Goal: Task Accomplishment & Management: Use online tool/utility

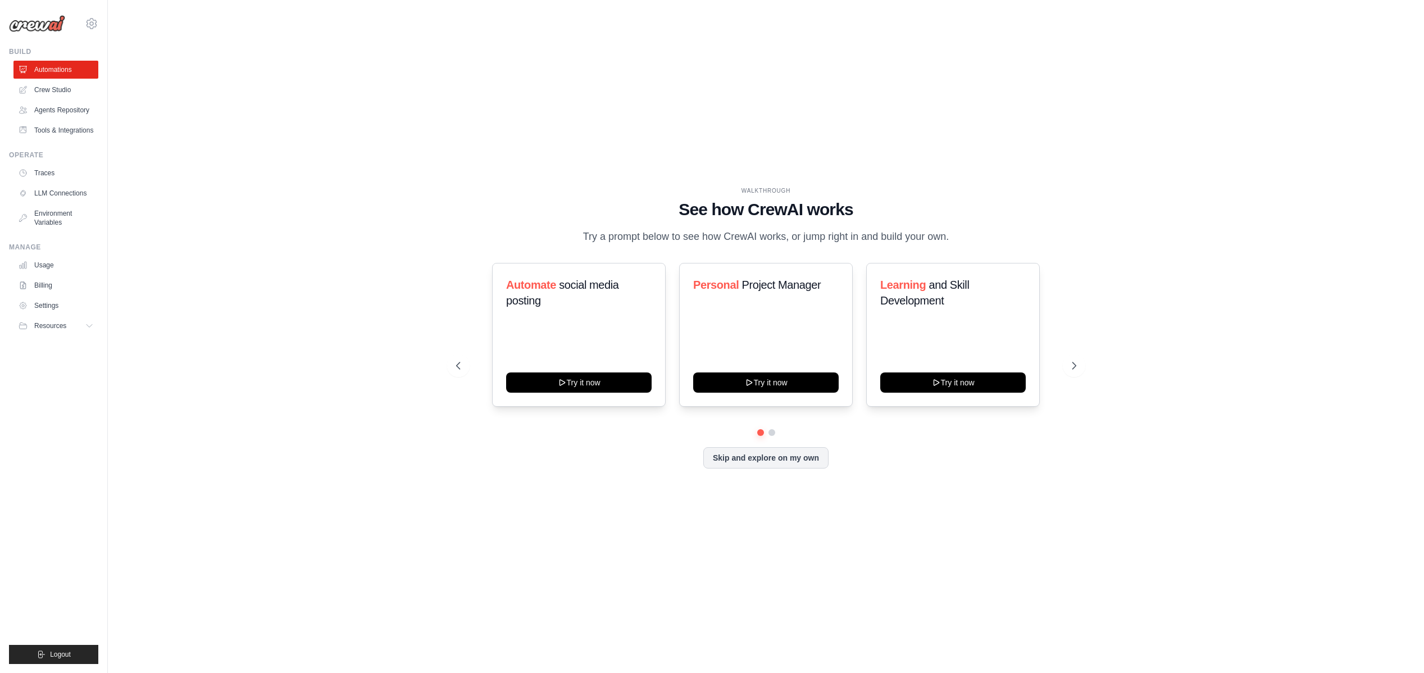
click at [314, 237] on div "WALKTHROUGH See how CrewAI works Try a prompt below to see how CrewAI works, or…" at bounding box center [766, 336] width 1280 height 651
click at [43, 88] on link "Crew Studio" at bounding box center [57, 90] width 85 height 18
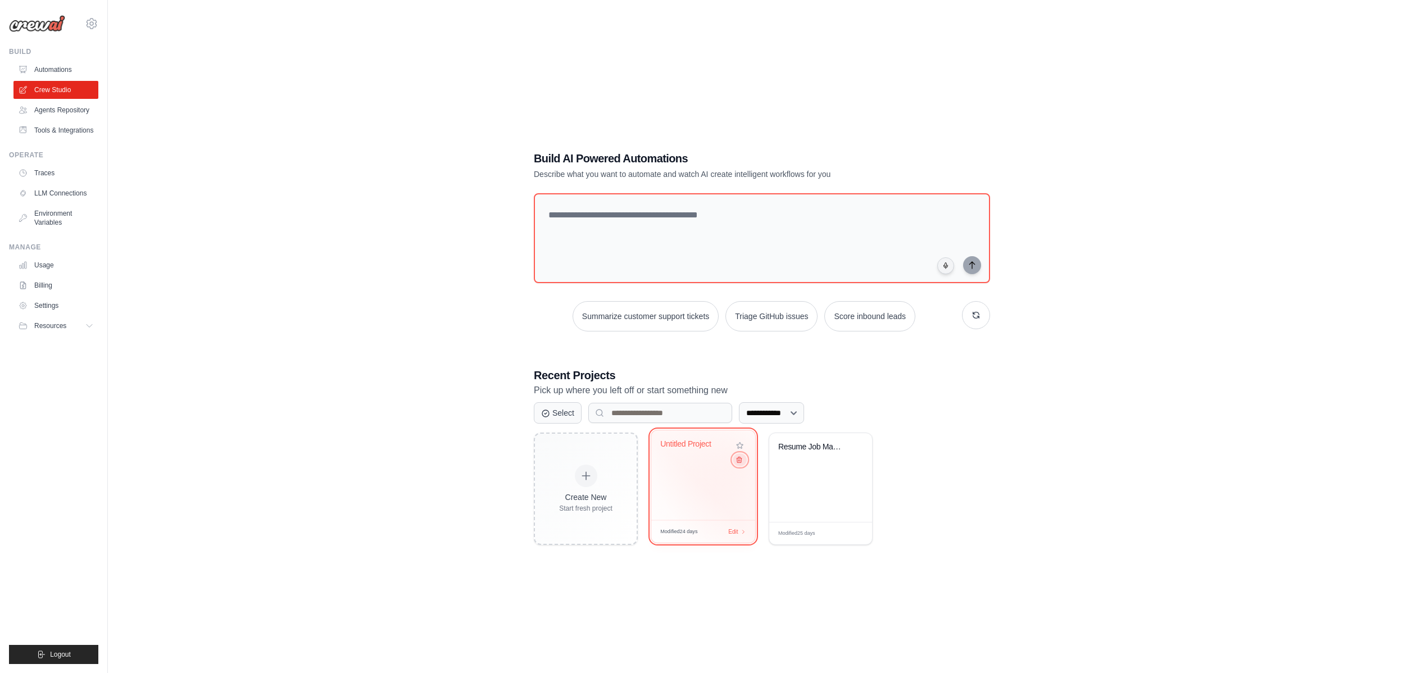
click at [738, 464] on icon at bounding box center [738, 459] width 7 height 7
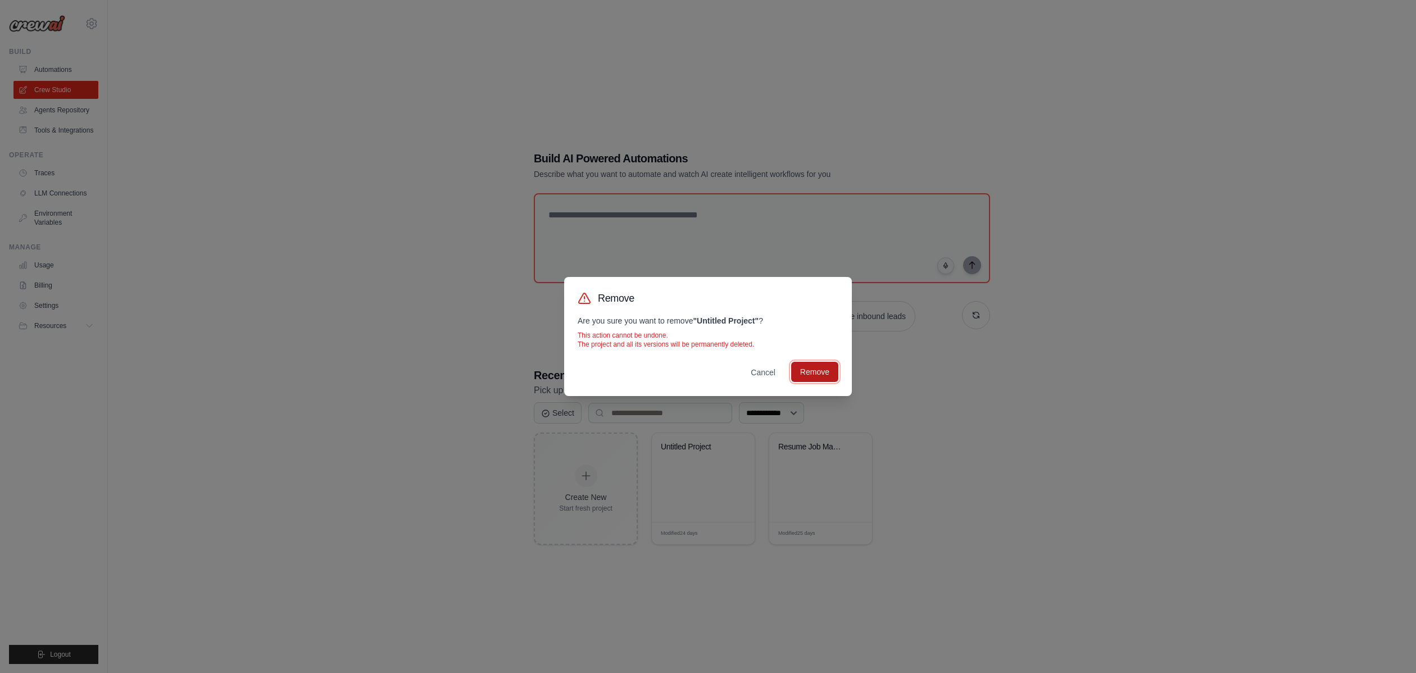
click at [815, 366] on button "Remove" at bounding box center [814, 372] width 47 height 20
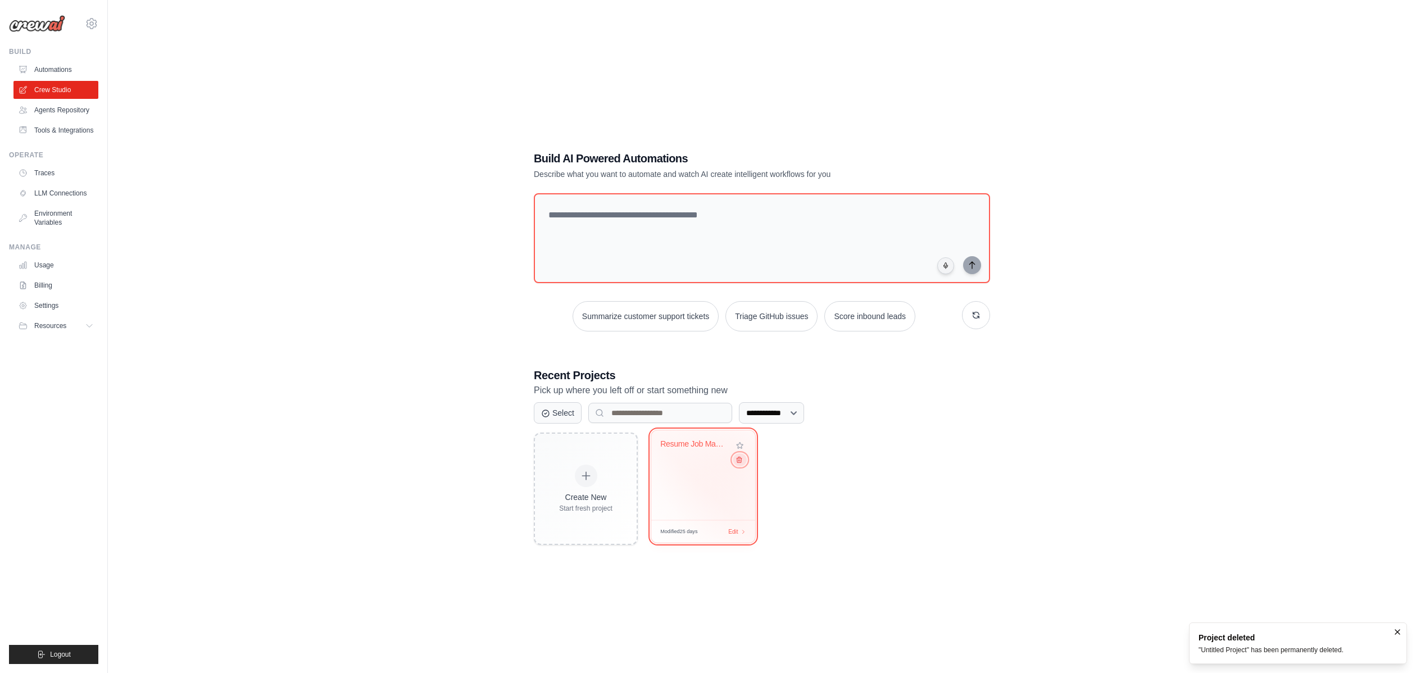
click at [739, 461] on icon at bounding box center [738, 459] width 7 height 7
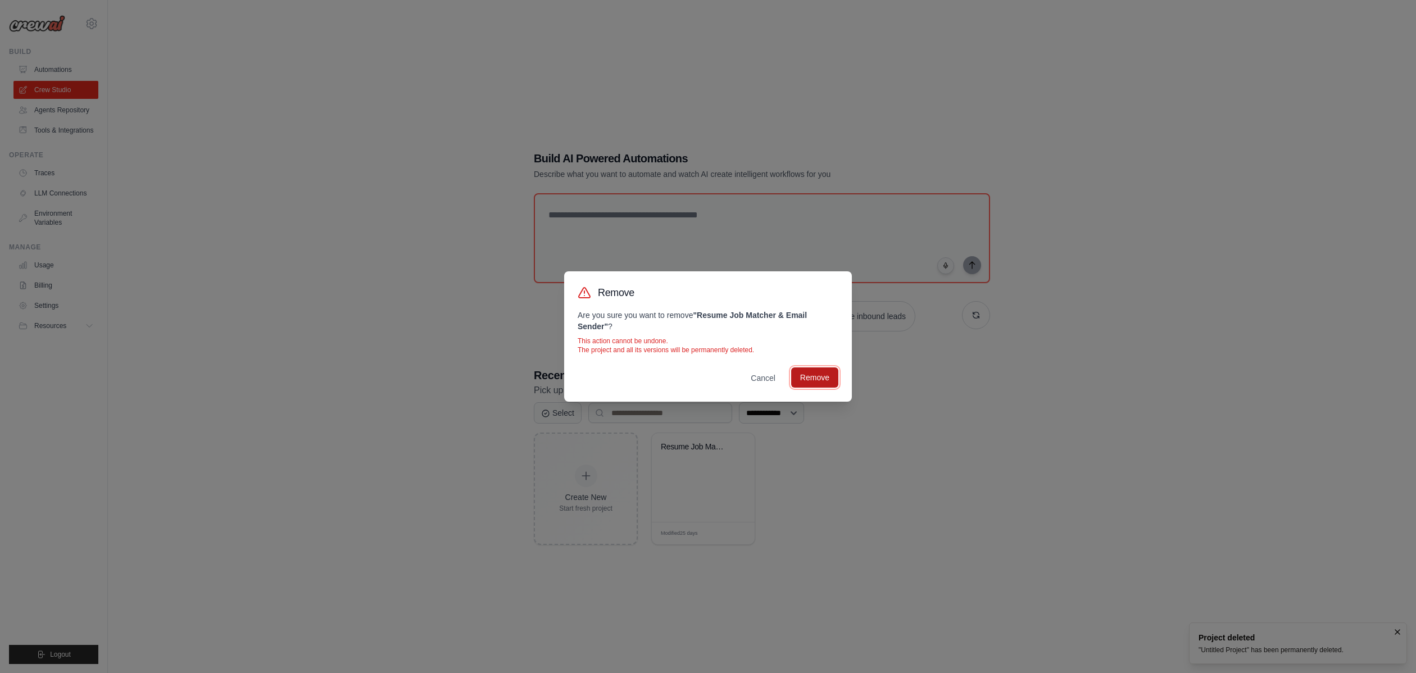
click at [824, 383] on button "Remove" at bounding box center [814, 377] width 47 height 20
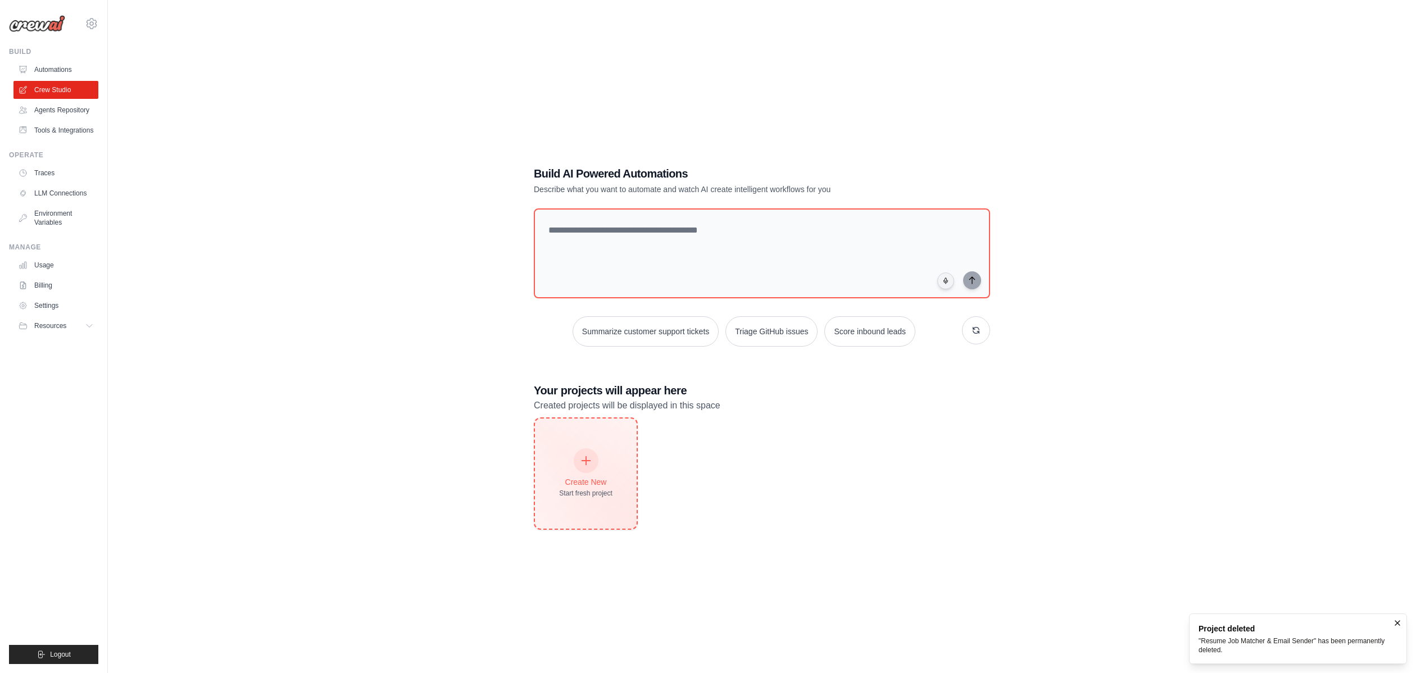
click at [589, 466] on div at bounding box center [586, 460] width 25 height 25
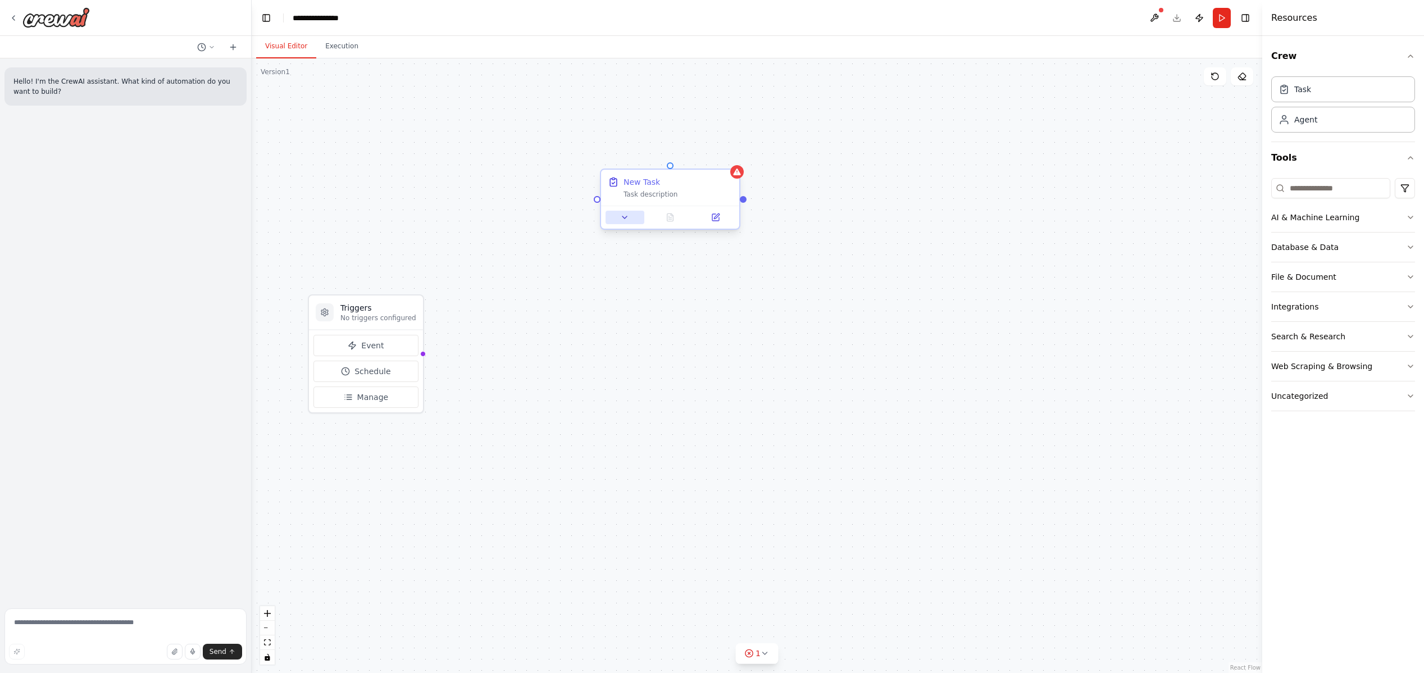
click at [634, 220] on button at bounding box center [625, 217] width 39 height 13
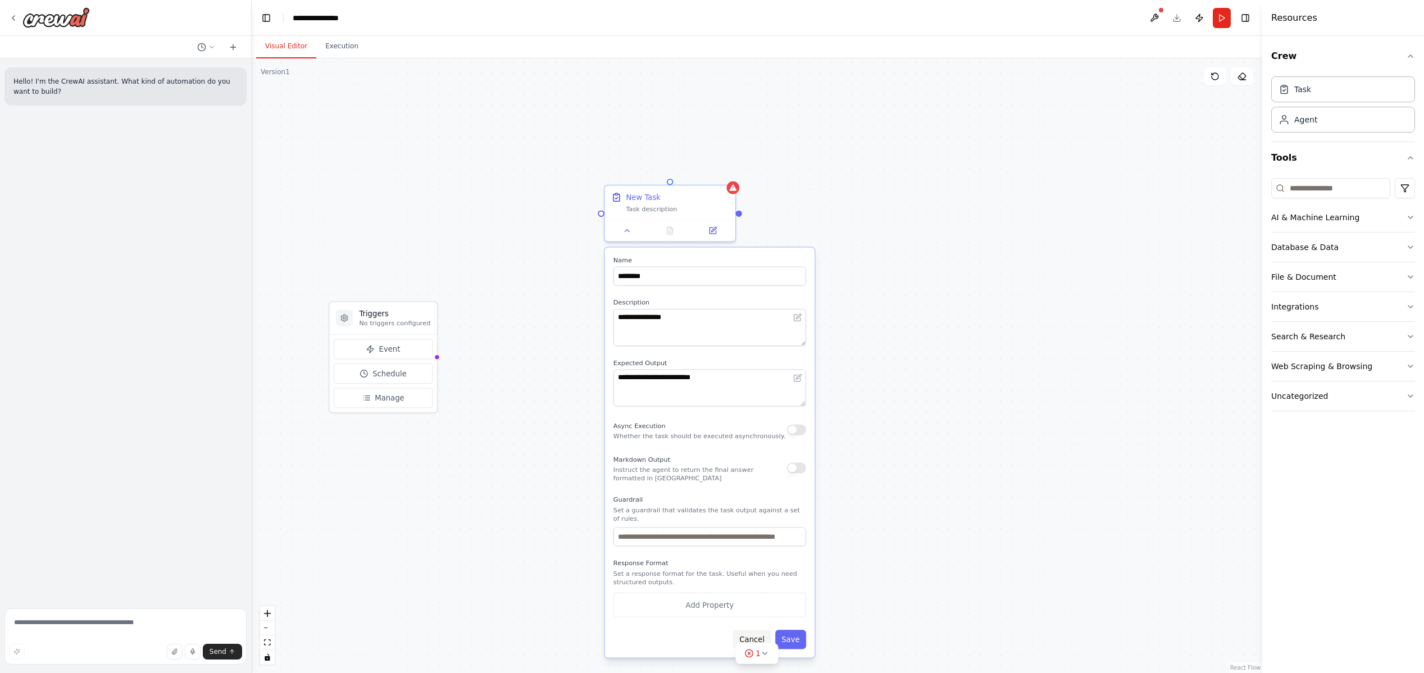
click at [758, 640] on button "Cancel" at bounding box center [752, 639] width 38 height 19
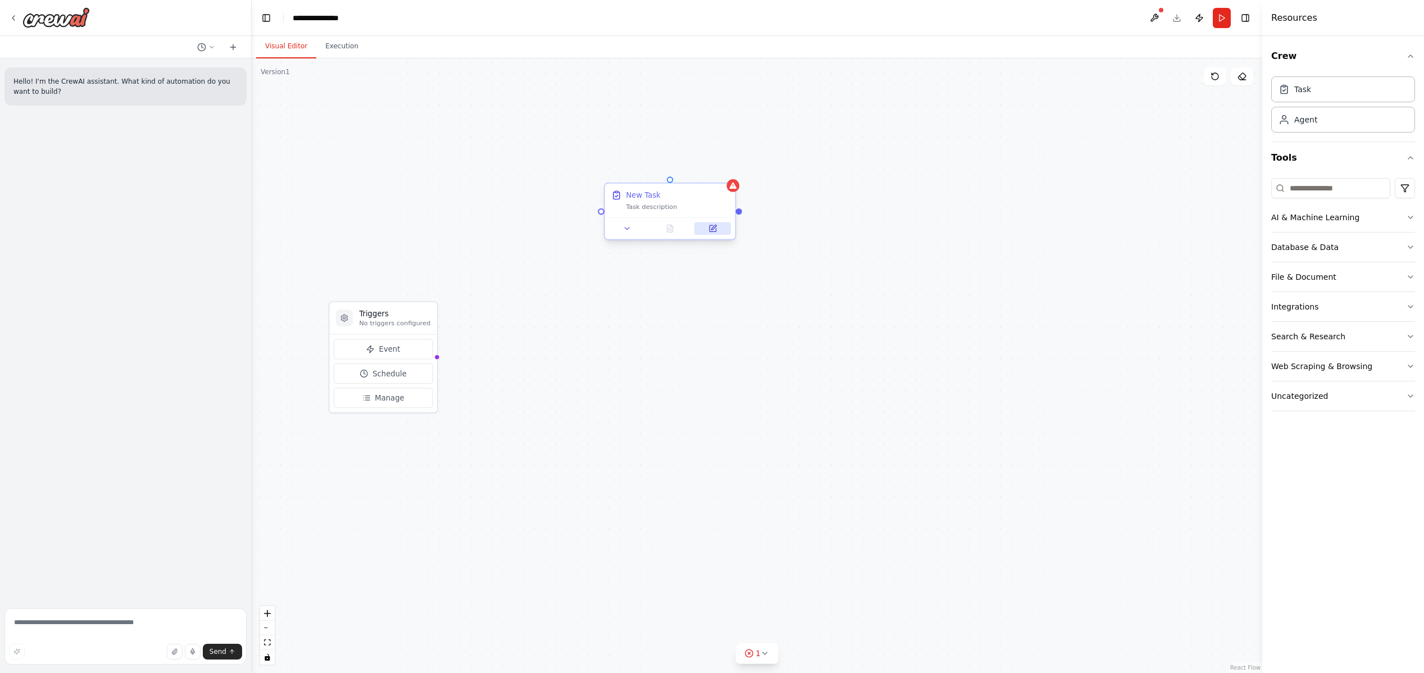
click at [716, 230] on icon at bounding box center [712, 228] width 8 height 8
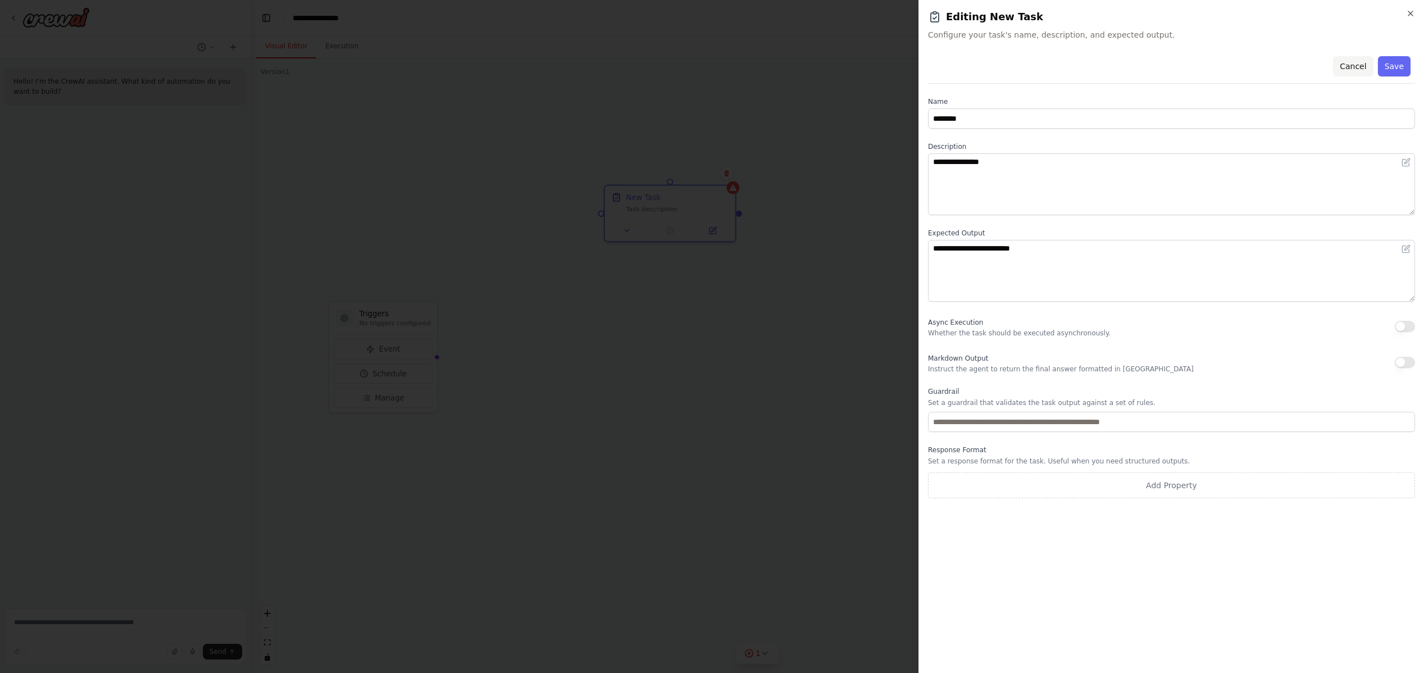
click at [1356, 62] on button "Cancel" at bounding box center [1353, 66] width 40 height 20
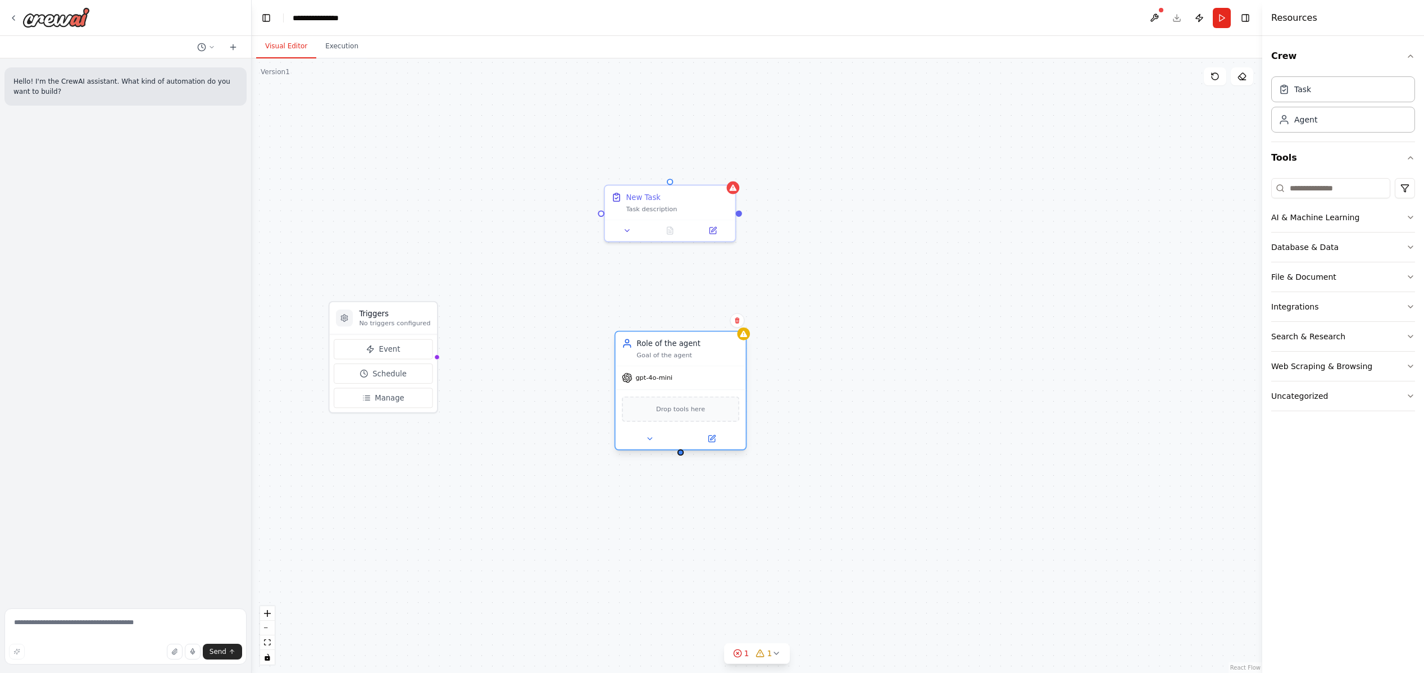
drag, startPoint x: 793, startPoint y: 360, endPoint x: 667, endPoint y: 335, distance: 128.1
click at [667, 335] on div "Role of the agent Goal of the agent" at bounding box center [681, 349] width 130 height 34
click at [714, 441] on icon at bounding box center [711, 438] width 6 height 6
click at [1314, 306] on div "Integrations" at bounding box center [1294, 306] width 47 height 11
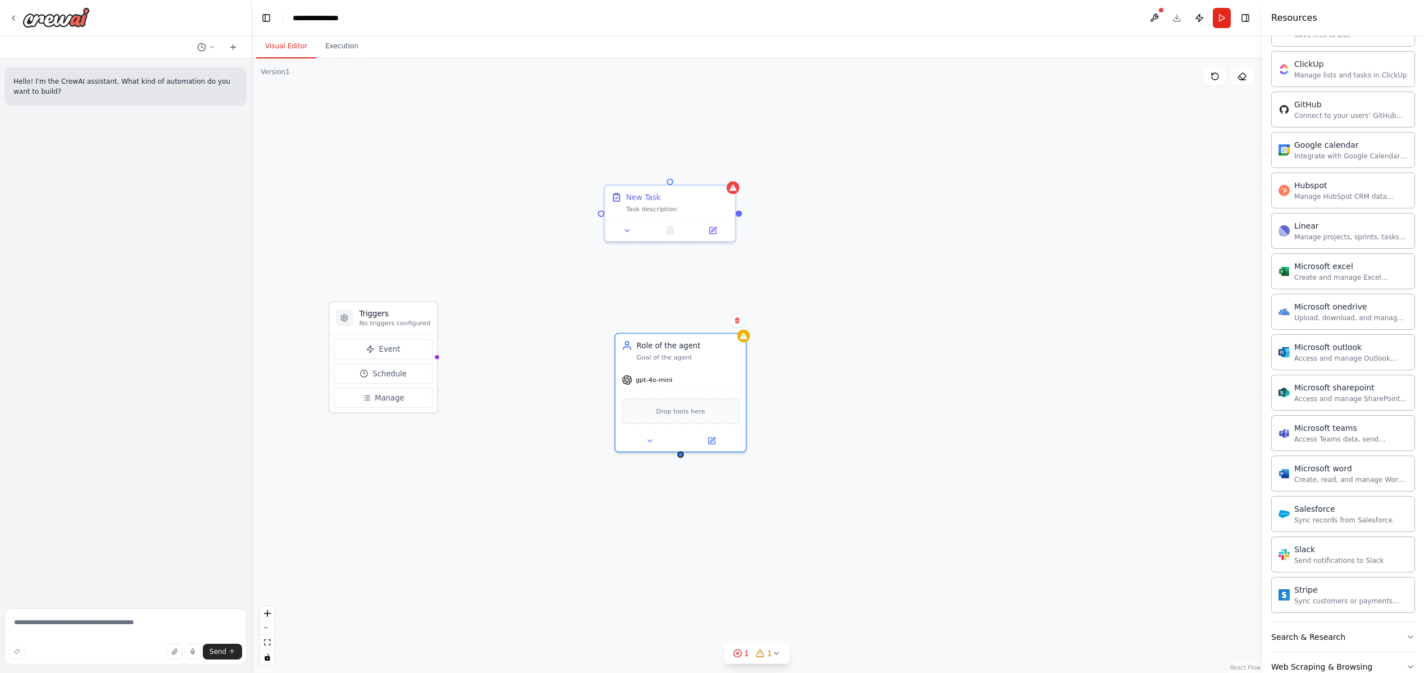
scroll to position [412, 0]
